Goal: Use online tool/utility

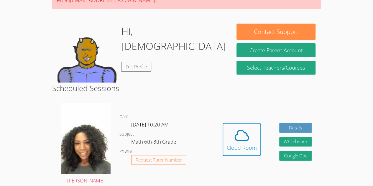
scroll to position [72, 0]
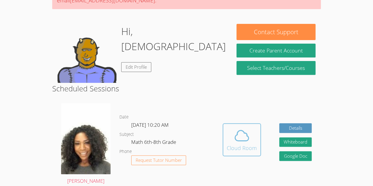
click at [243, 138] on icon at bounding box center [241, 135] width 16 height 16
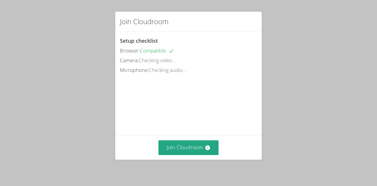
click at [189, 139] on div "Join Cloudroom" at bounding box center [188, 147] width 147 height 24
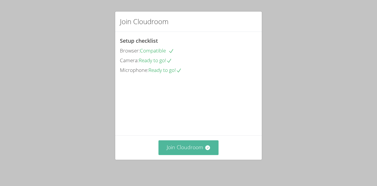
click at [178, 143] on button "Join Cloudroom" at bounding box center [189, 147] width 60 height 14
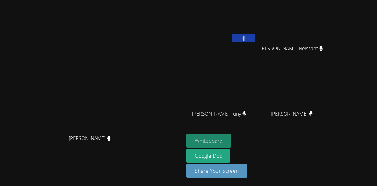
click at [231, 139] on button "Whiteboard" at bounding box center [208, 141] width 44 height 14
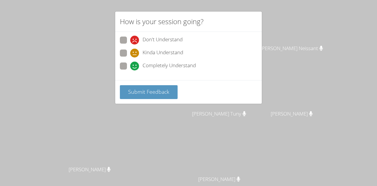
click at [162, 78] on div "Don't Understand Kinda Understand Completely Understand" at bounding box center [188, 56] width 147 height 48
click at [130, 44] on span at bounding box center [130, 44] width 0 height 0
click at [130, 40] on input "Don't Understand" at bounding box center [132, 39] width 5 height 5
radio input "true"
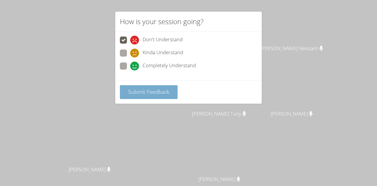
click at [131, 88] on span "Submit Feedback" at bounding box center [148, 91] width 41 height 7
